Goal: Answer question/provide support: Answer question/provide support

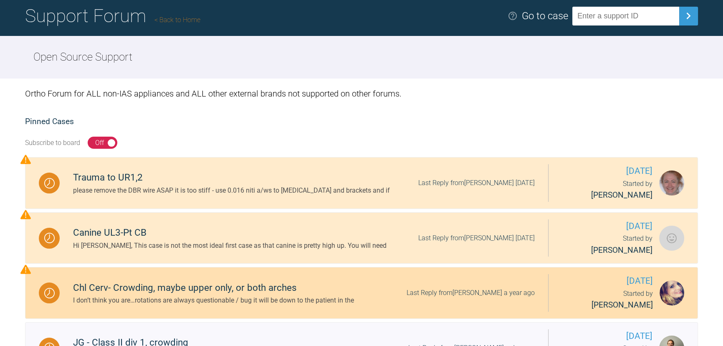
scroll to position [190, 0]
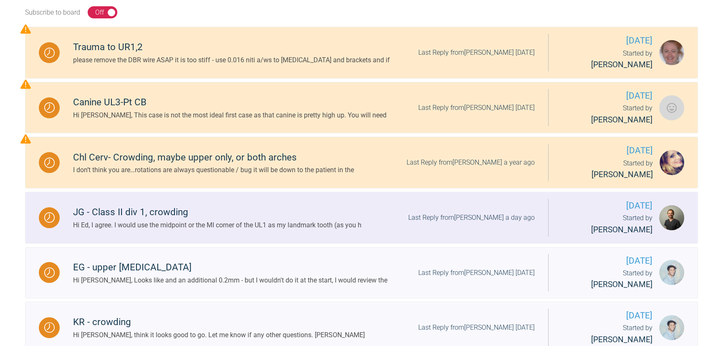
click at [264, 220] on div "Hi Ed, I agree. I would use the midpoint or the MI corner of the UL1 as my land…" at bounding box center [217, 225] width 288 height 11
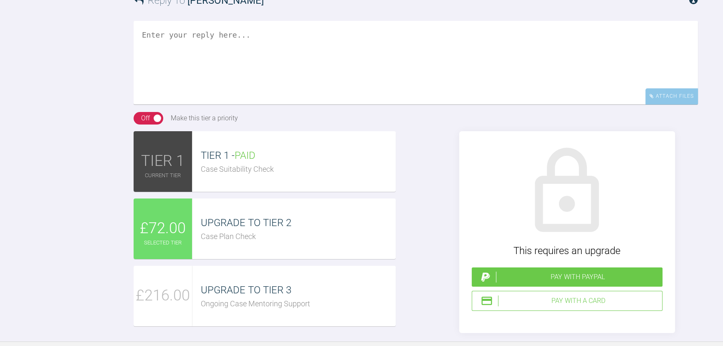
scroll to position [872, 0]
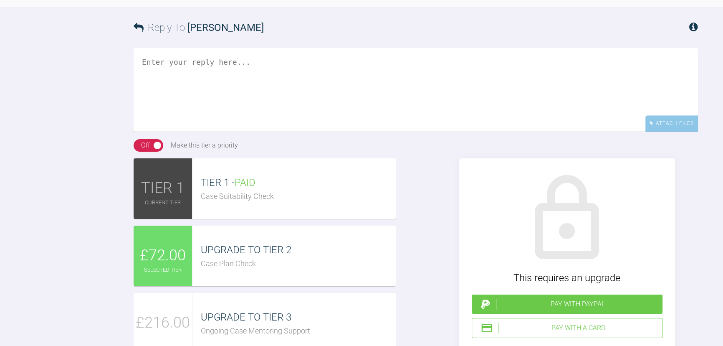
click at [272, 131] on textarea at bounding box center [416, 89] width 564 height 83
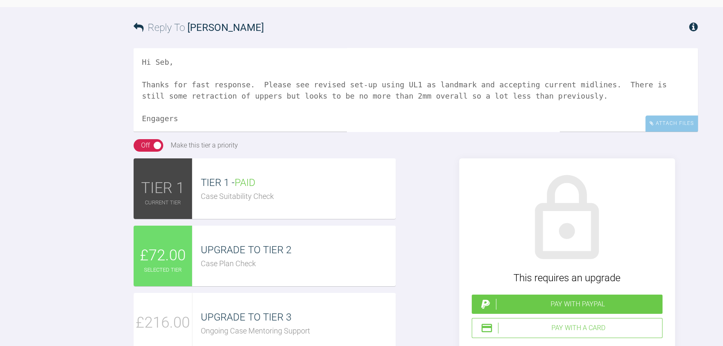
click at [573, 131] on textarea "Hi Seb, Thanks for fast response. Please see revised set-up using UL1 as landma…" at bounding box center [416, 89] width 564 height 83
click at [303, 131] on textarea "Hi Seb, Thanks for fast response. Please see revised set-up using UL1 as landma…" at bounding box center [416, 89] width 564 height 83
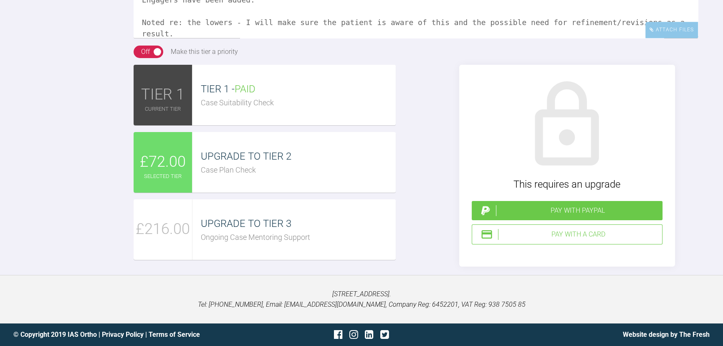
scroll to position [36, 0]
paste textarea "[URL][DOMAIN_NAME]"
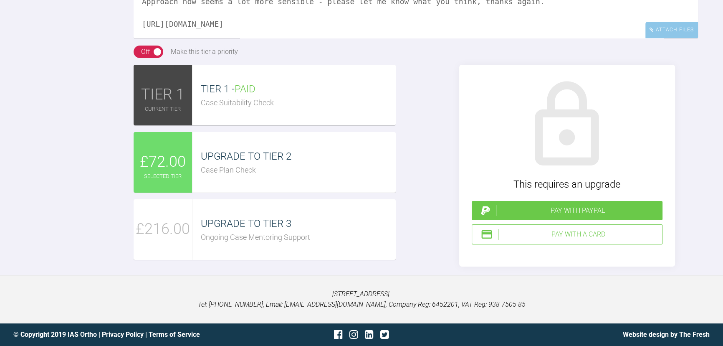
scroll to position [92, 0]
paste textarea "+$HL&k8C|+"
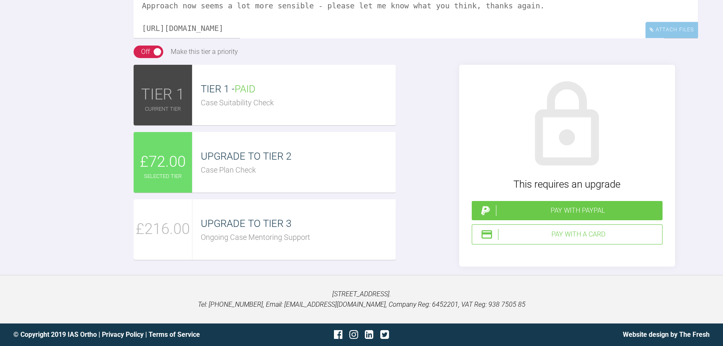
scroll to position [38, 0]
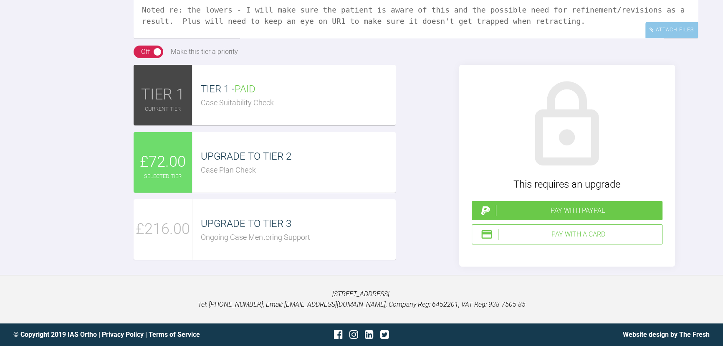
type textarea "Hi Seb, Thanks for fast response. Please see revised set-up using UL1 as landma…"
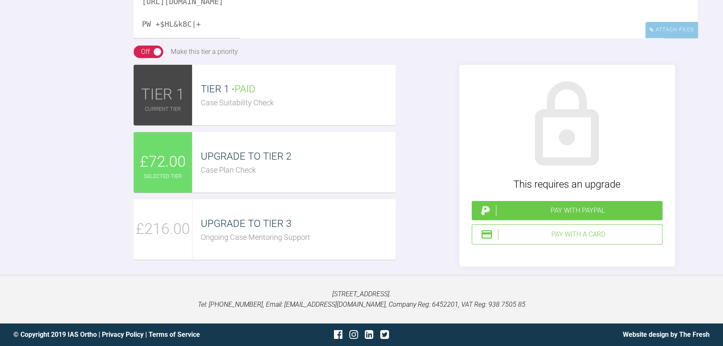
scroll to position [1176, 0]
click at [544, 234] on div "Pay with a Card" at bounding box center [578, 234] width 161 height 11
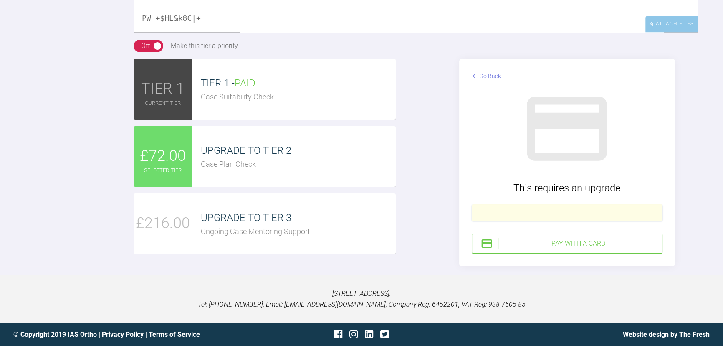
click at [571, 248] on div "Pay with a Card" at bounding box center [578, 243] width 161 height 11
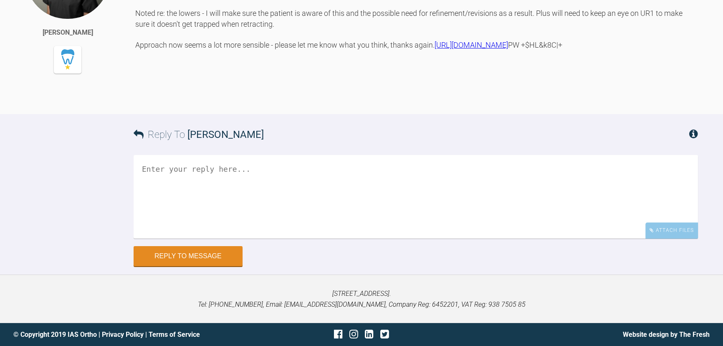
scroll to position [1130, 0]
